Goal: Task Accomplishment & Management: Manage account settings

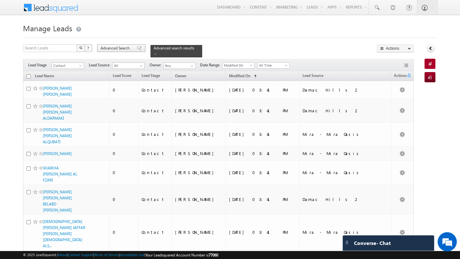
click at [137, 50] on span at bounding box center [139, 48] width 5 height 4
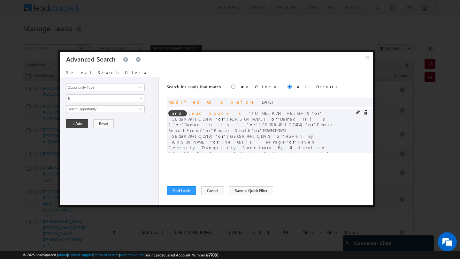
scroll to position [70, 0]
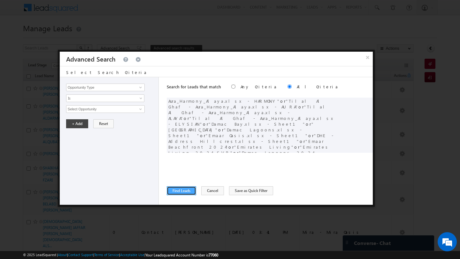
click at [174, 193] on button "Find Leads" at bounding box center [181, 190] width 29 height 9
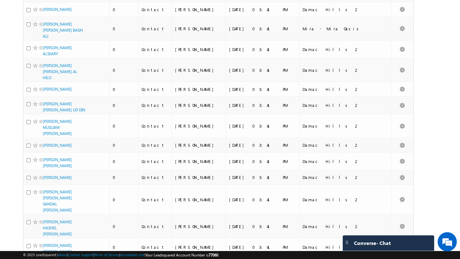
scroll to position [0, 0]
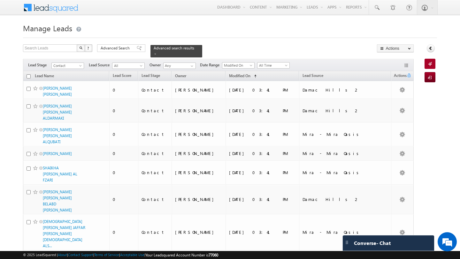
click at [25, 72] on th "Lead Name" at bounding box center [66, 76] width 86 height 10
click at [28, 74] on input "checkbox" at bounding box center [28, 76] width 4 height 4
checkbox input "true"
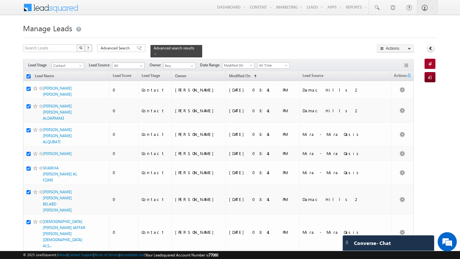
checkbox input "true"
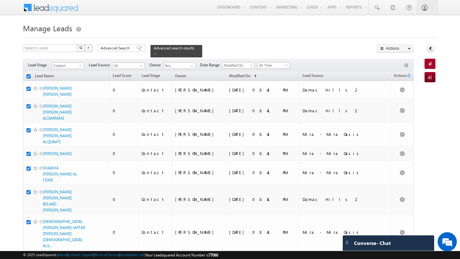
checkbox input "true"
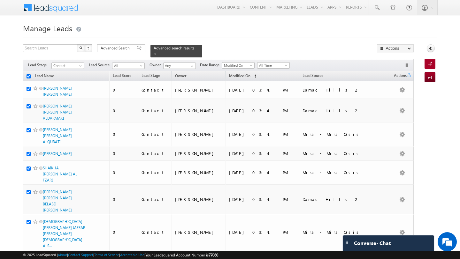
checkbox input "true"
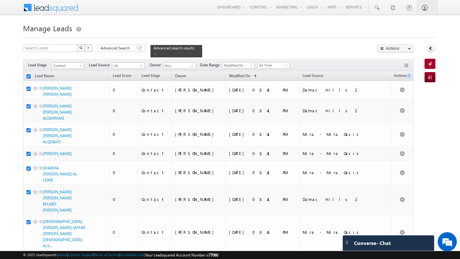
checkbox input "true"
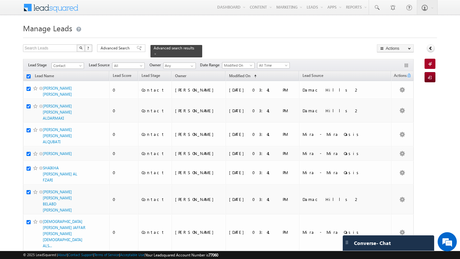
checkbox input "true"
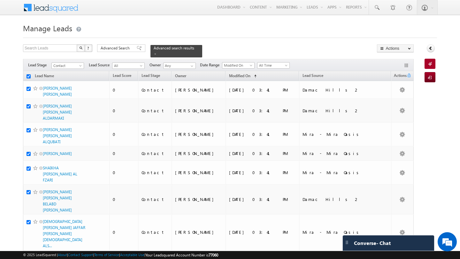
checkbox input "true"
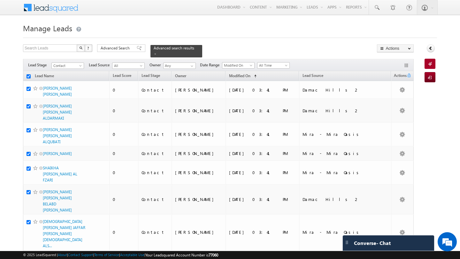
checkbox input "true"
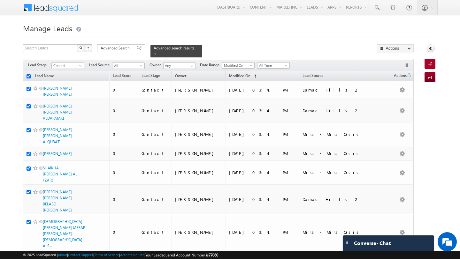
checkbox input "true"
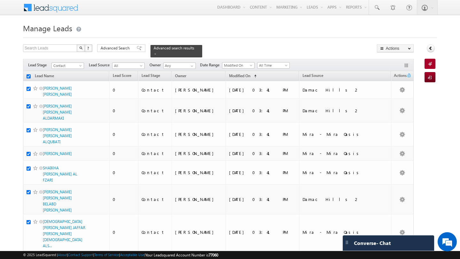
checkbox input "true"
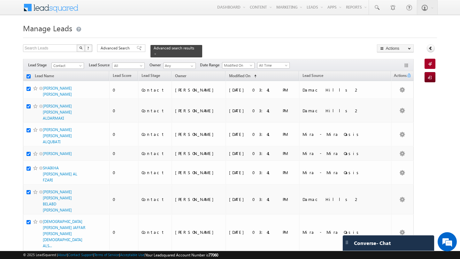
checkbox input "true"
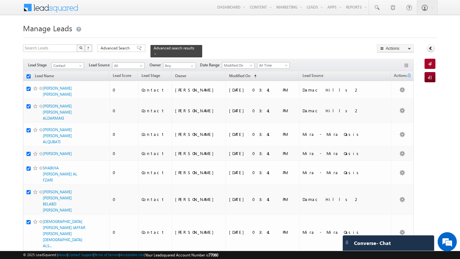
checkbox input "true"
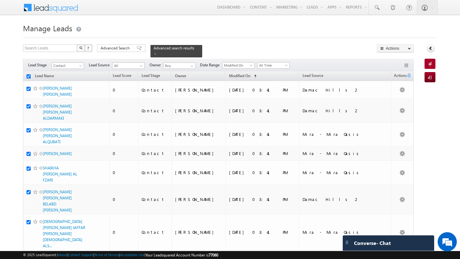
checkbox input "true"
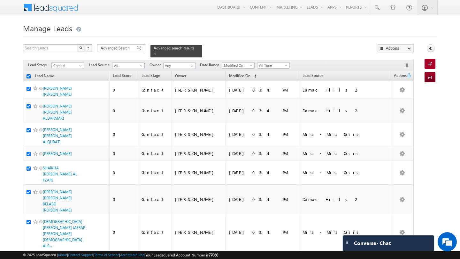
checkbox input "true"
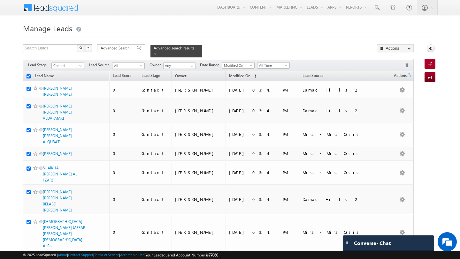
checkbox input "true"
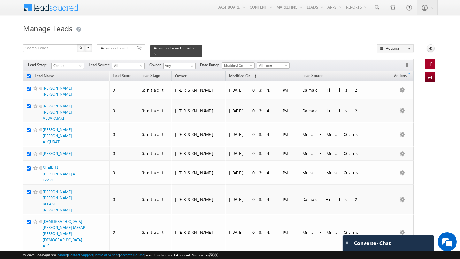
checkbox input "true"
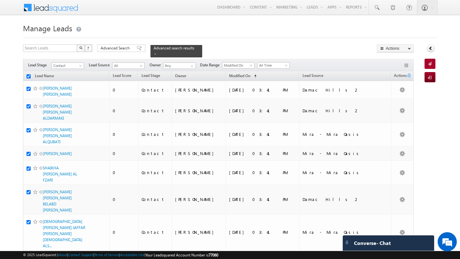
checkbox input "true"
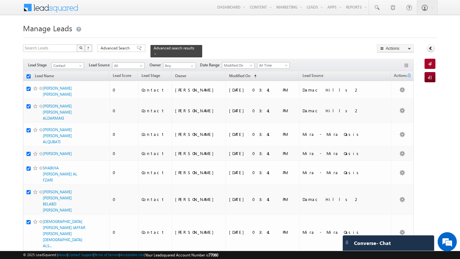
checkbox input "true"
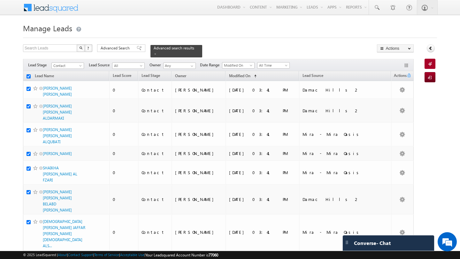
checkbox input "true"
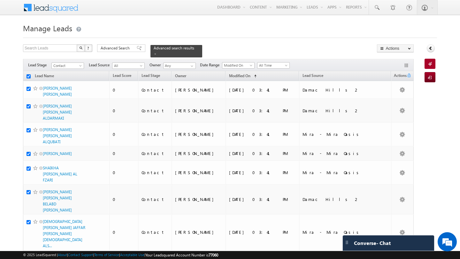
checkbox input "true"
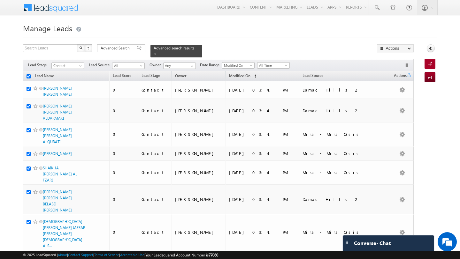
checkbox input "true"
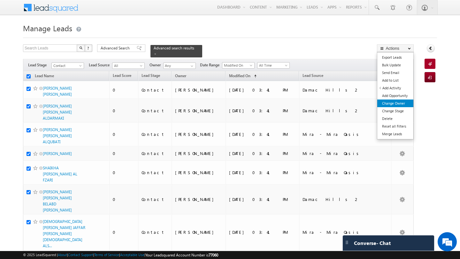
click at [394, 106] on link "Change Owner" at bounding box center [395, 104] width 36 height 8
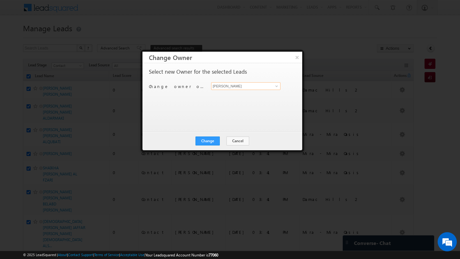
click at [228, 84] on input "[PERSON_NAME]" at bounding box center [245, 86] width 69 height 8
click at [228, 101] on span "anand.pandey@indglobal.ae" at bounding box center [242, 98] width 57 height 5
type input "Anand Pandey"
click at [210, 141] on button "Change" at bounding box center [207, 141] width 24 height 9
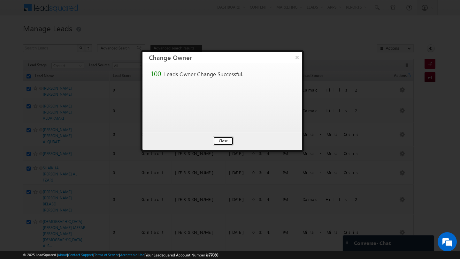
click at [220, 138] on button "Close" at bounding box center [223, 141] width 20 height 9
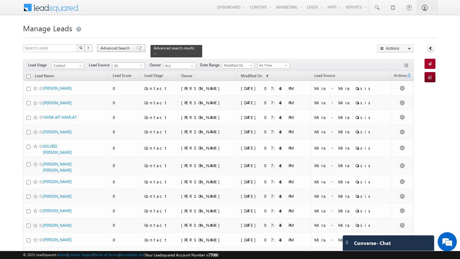
click at [137, 49] on span at bounding box center [139, 48] width 5 height 4
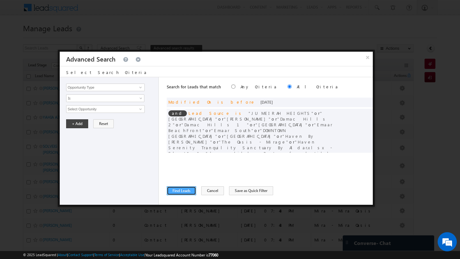
click at [177, 190] on button "Find Leads" at bounding box center [181, 190] width 29 height 9
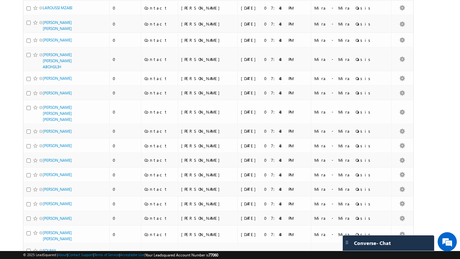
scroll to position [600, 0]
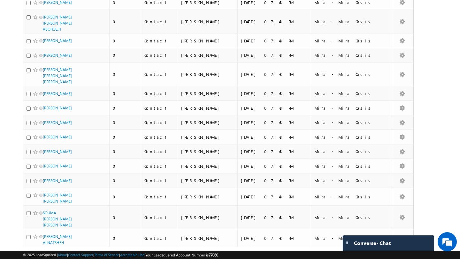
click at [52, 259] on span "select" at bounding box center [53, 260] width 5 height 3
click at [42, 249] on li "100" at bounding box center [44, 248] width 15 height 6
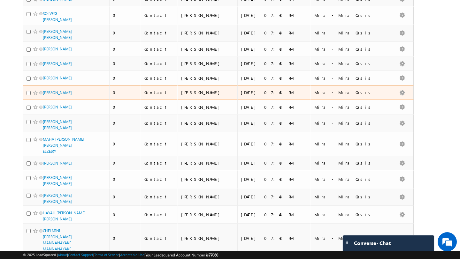
scroll to position [0, 0]
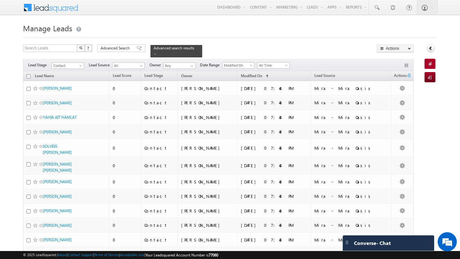
click at [30, 74] on input "checkbox" at bounding box center [28, 76] width 4 height 4
checkbox input "true"
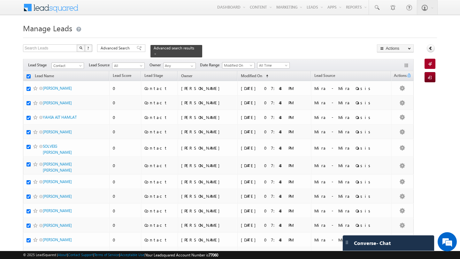
checkbox input "true"
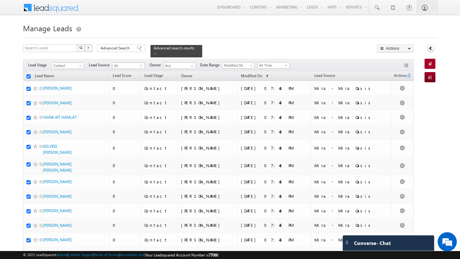
checkbox input "true"
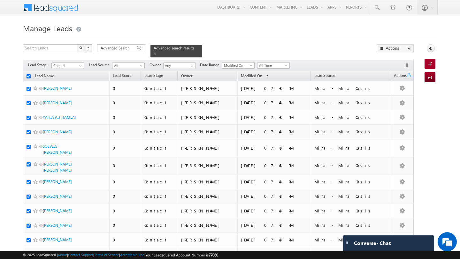
checkbox input "true"
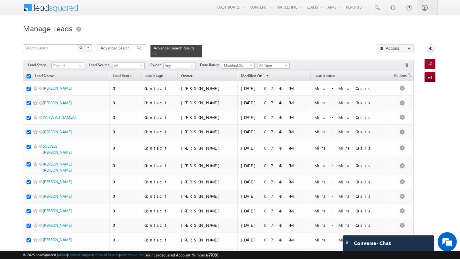
checkbox input "true"
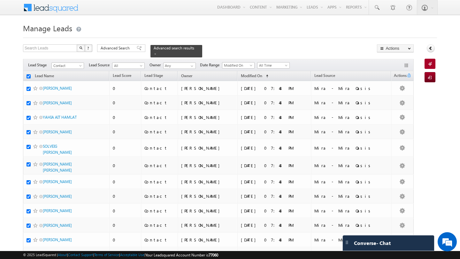
checkbox input "true"
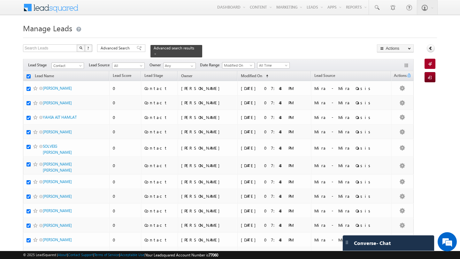
checkbox input "true"
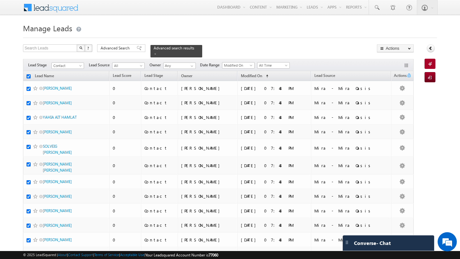
checkbox input "true"
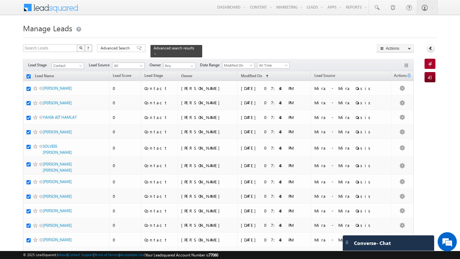
checkbox input "true"
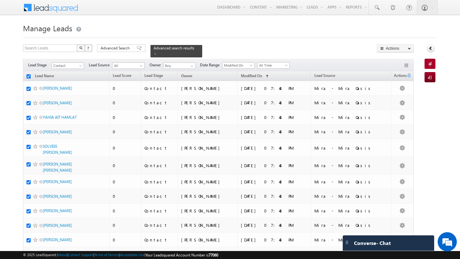
checkbox input "true"
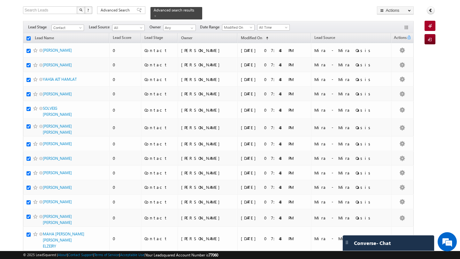
scroll to position [20, 0]
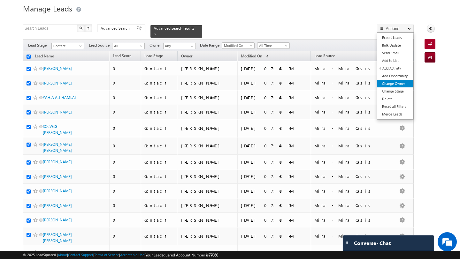
click at [397, 86] on link "Change Owner" at bounding box center [395, 84] width 36 height 8
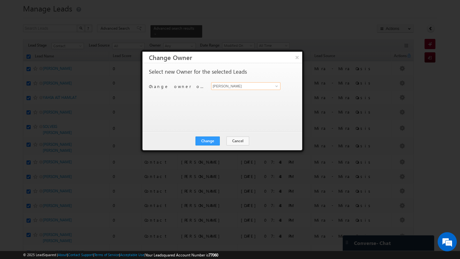
click at [236, 88] on input "[PERSON_NAME]" at bounding box center [245, 86] width 69 height 8
click at [236, 93] on link "Subham Modak subham.modak@indglobal.ae" at bounding box center [245, 96] width 69 height 12
type input "Subham Modak"
click at [209, 139] on button "Change" at bounding box center [207, 141] width 24 height 9
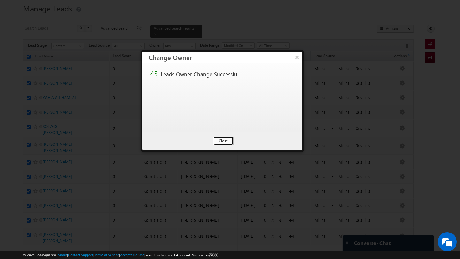
click at [221, 141] on button "Close" at bounding box center [223, 141] width 20 height 9
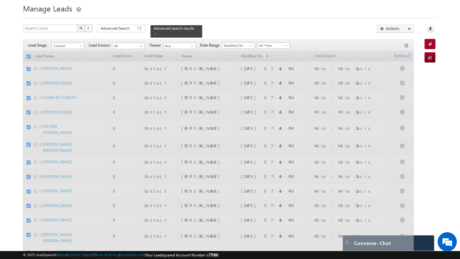
checkbox input "false"
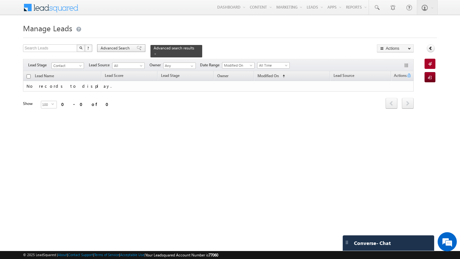
click at [126, 51] on span "Advanced Search" at bounding box center [116, 48] width 31 height 6
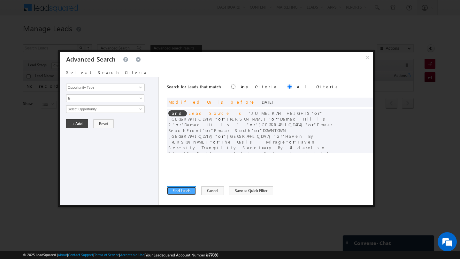
click at [180, 189] on button "Find Leads" at bounding box center [181, 190] width 29 height 9
